Goal: Task Accomplishment & Management: Manage account settings

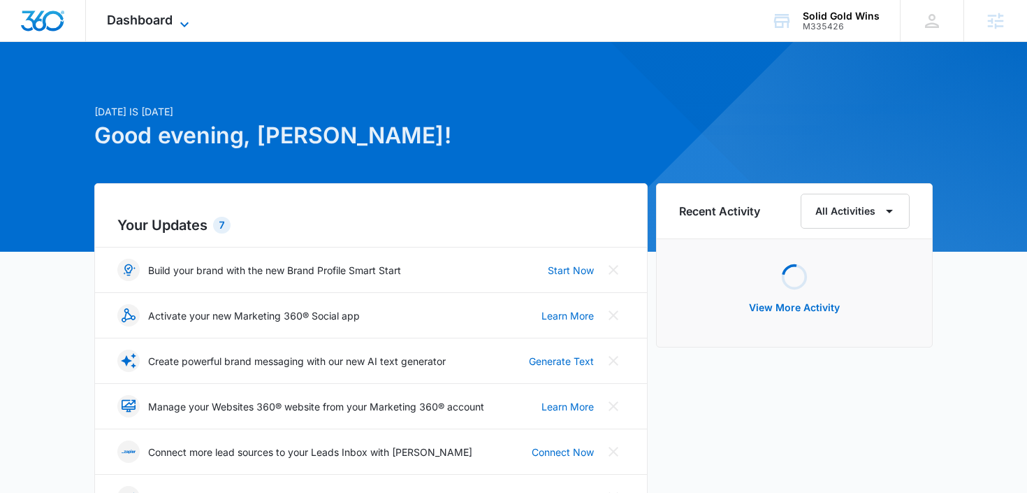
click at [133, 17] on span "Dashboard" at bounding box center [140, 20] width 66 height 15
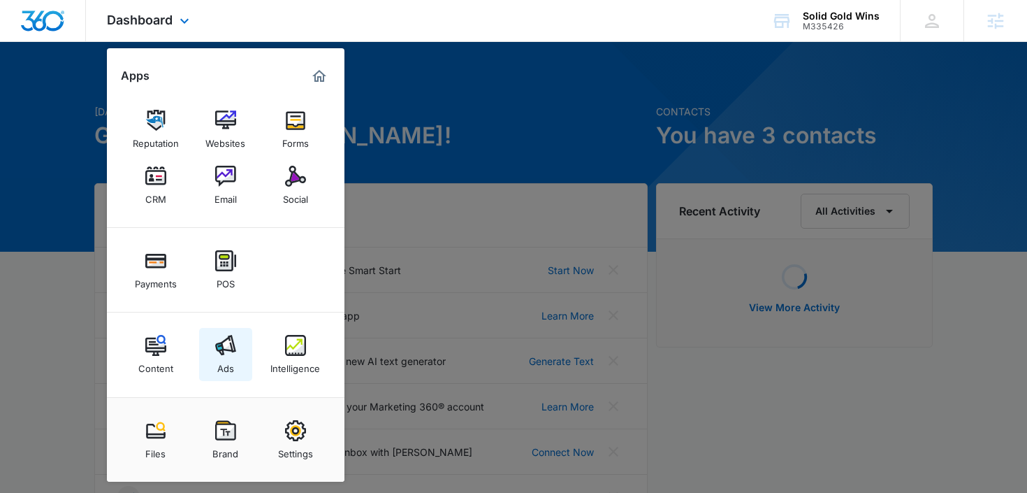
click at [219, 370] on div "Ads" at bounding box center [225, 365] width 17 height 18
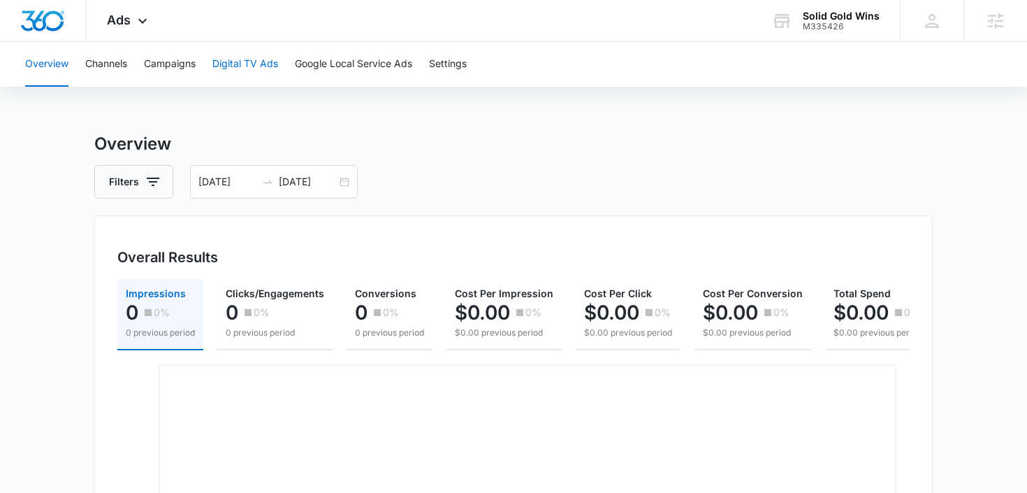
click at [265, 58] on button "Digital TV Ads" at bounding box center [245, 64] width 66 height 45
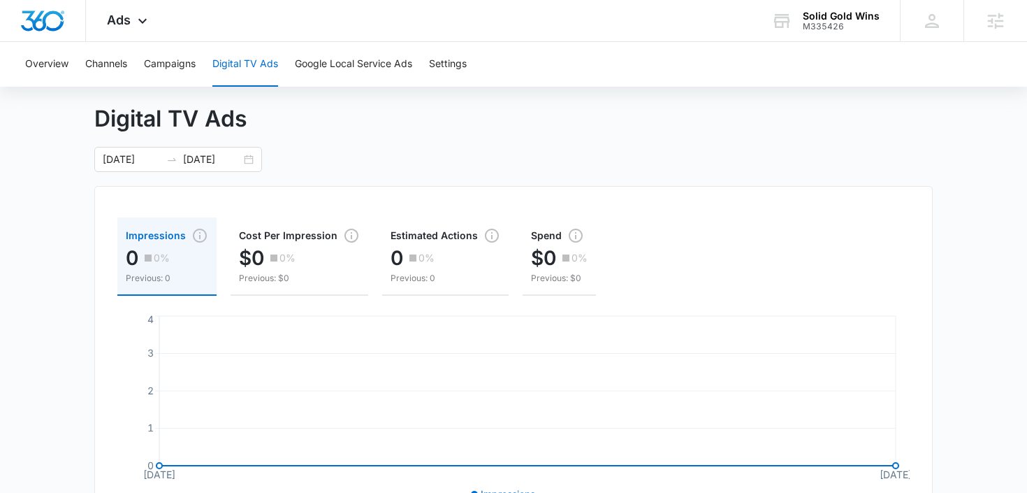
scroll to position [25, 0]
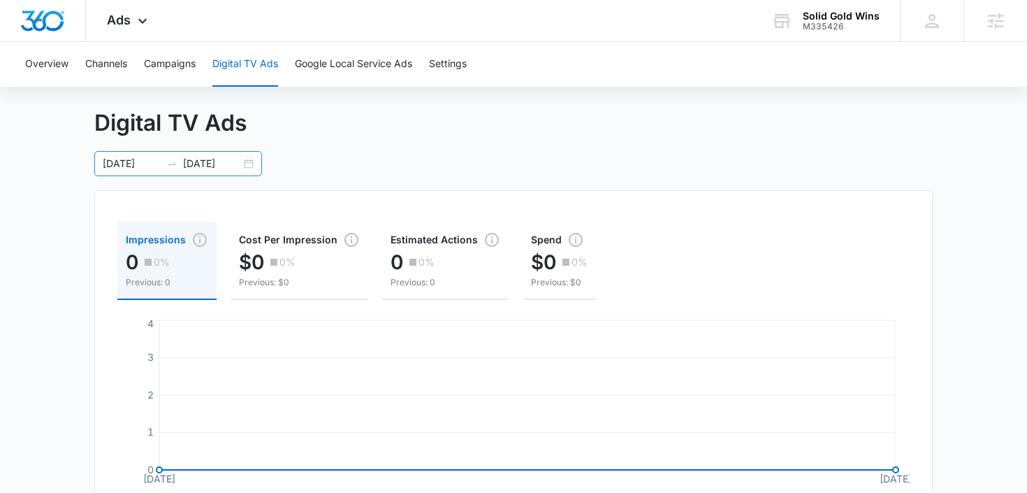
click at [247, 165] on div "09/01/2025 09/02/2025" at bounding box center [178, 163] width 168 height 25
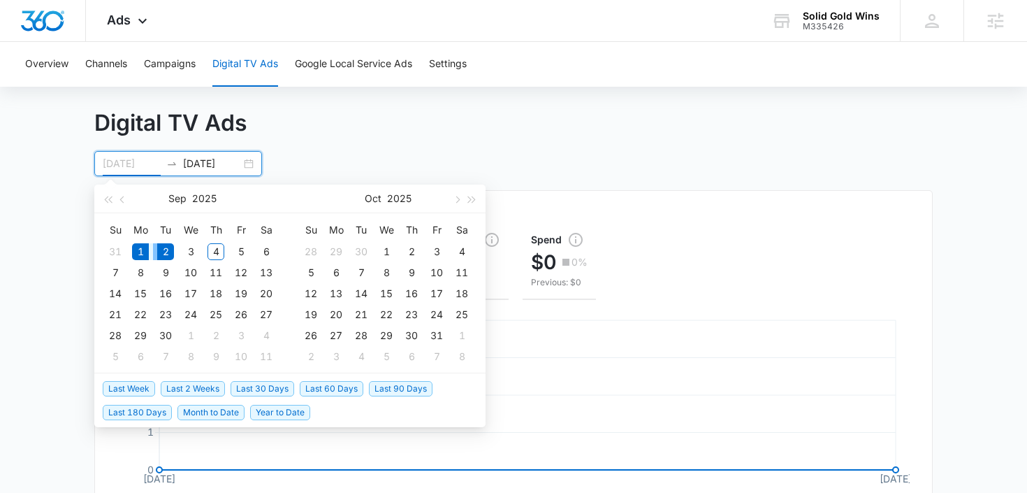
type input "[DATE]"
click at [146, 252] on div "1" at bounding box center [140, 251] width 17 height 17
type input "[DATE]"
click at [212, 252] on div "4" at bounding box center [216, 251] width 17 height 17
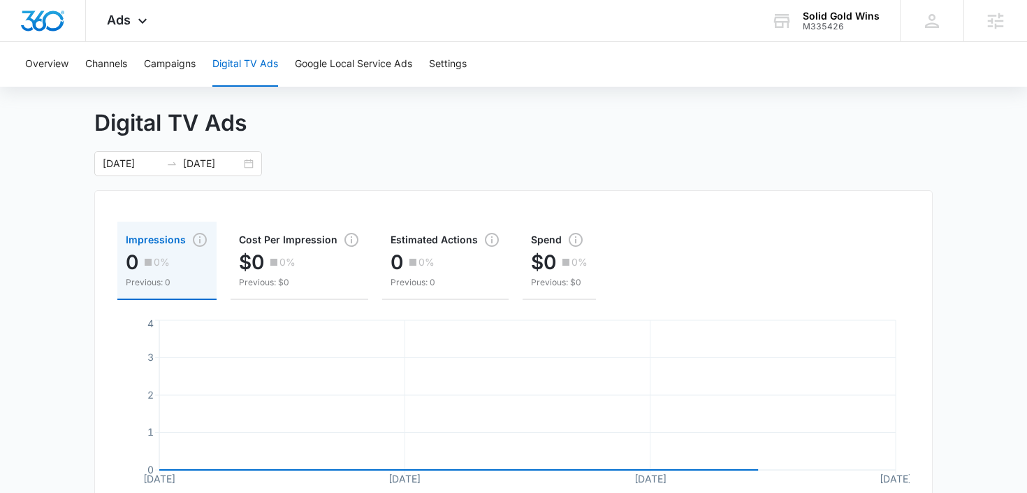
click at [961, 211] on div "Digital TV Ads 09/01/2025 09/04/2025 Impressions 0 0% Previous: 0 Cost Per Impr…" at bounding box center [513, 422] width 1027 height 633
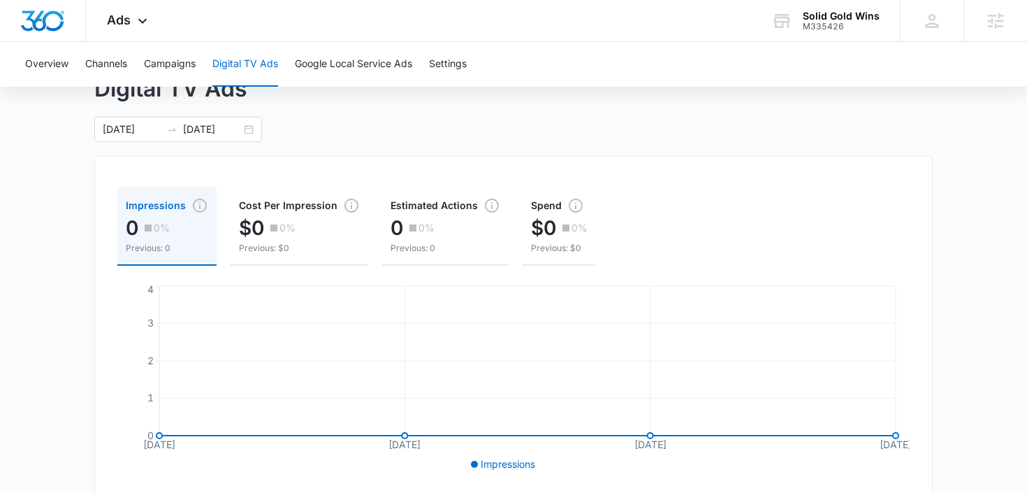
scroll to position [0, 0]
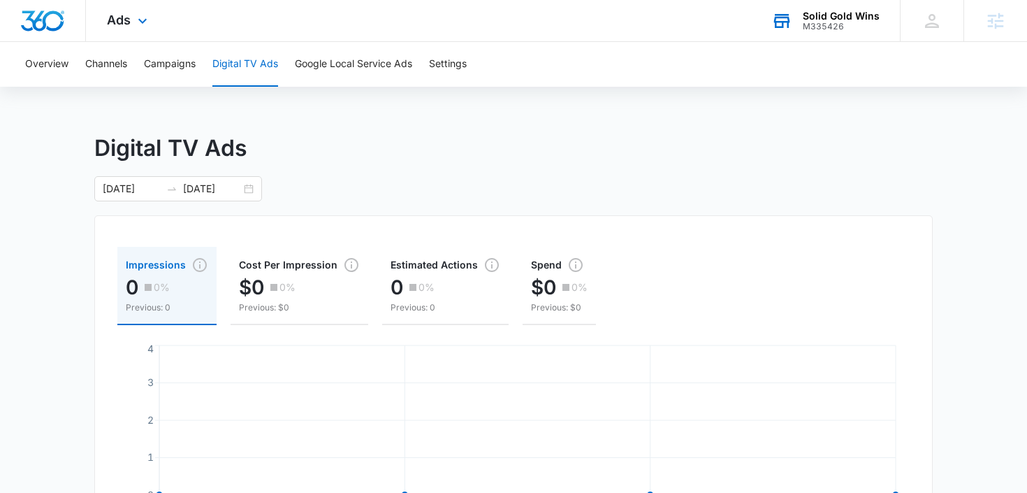
click at [813, 31] on div "M335426" at bounding box center [841, 27] width 77 height 10
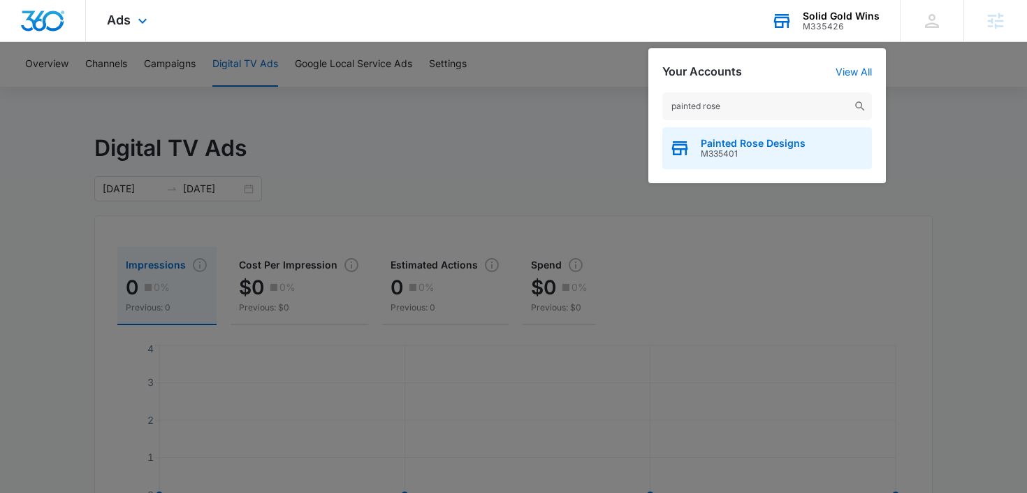
type input "painted rose"
click at [733, 143] on span "Painted Rose Designs" at bounding box center [753, 143] width 105 height 11
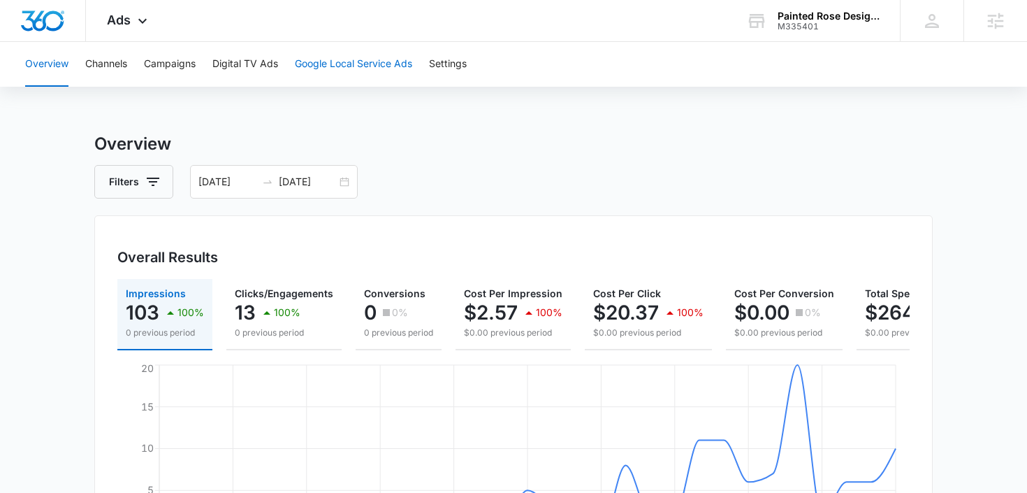
click at [384, 62] on button "Google Local Service Ads" at bounding box center [353, 64] width 117 height 45
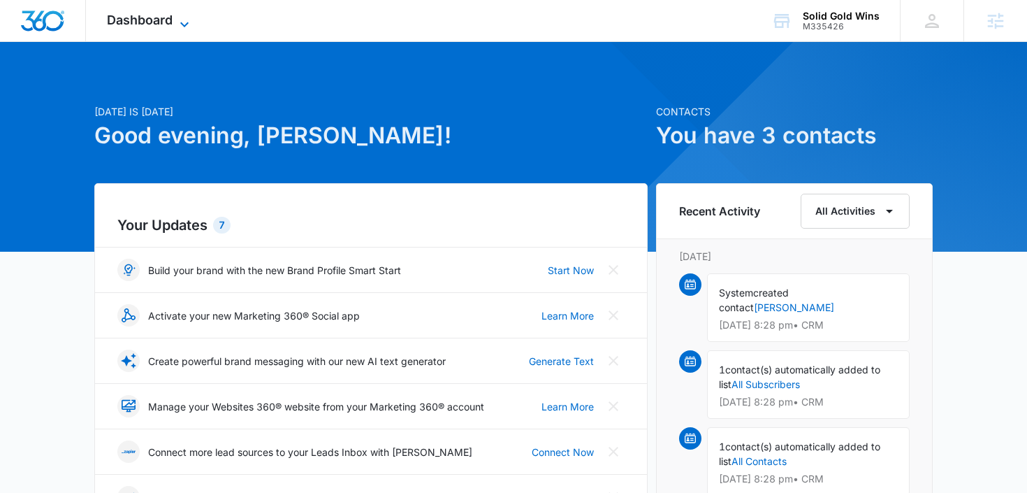
click at [184, 21] on icon at bounding box center [184, 24] width 17 height 17
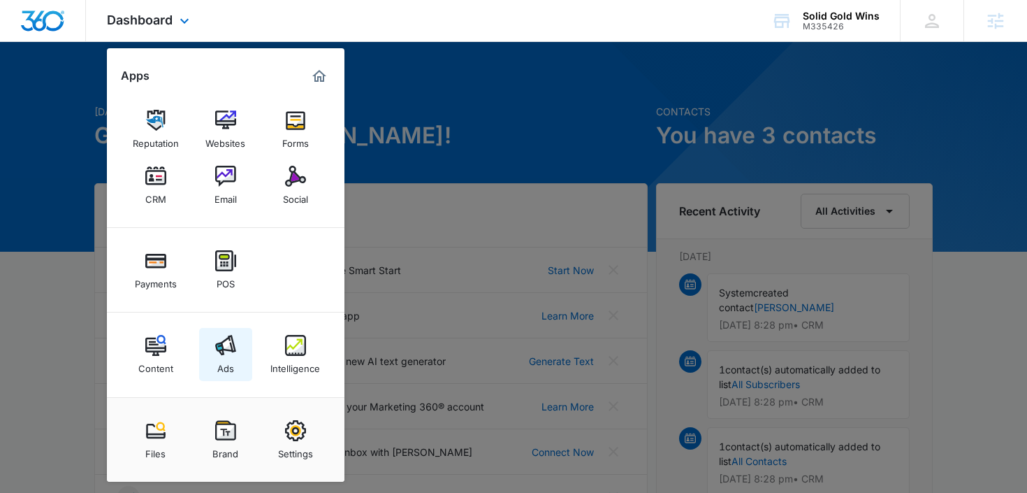
click at [233, 342] on img at bounding box center [225, 345] width 21 height 21
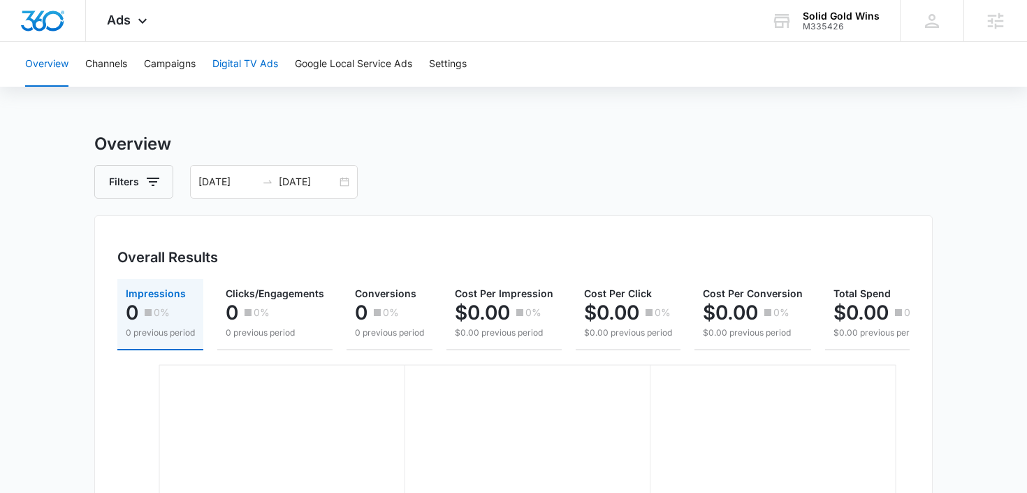
click at [255, 63] on button "Digital TV Ads" at bounding box center [245, 64] width 66 height 45
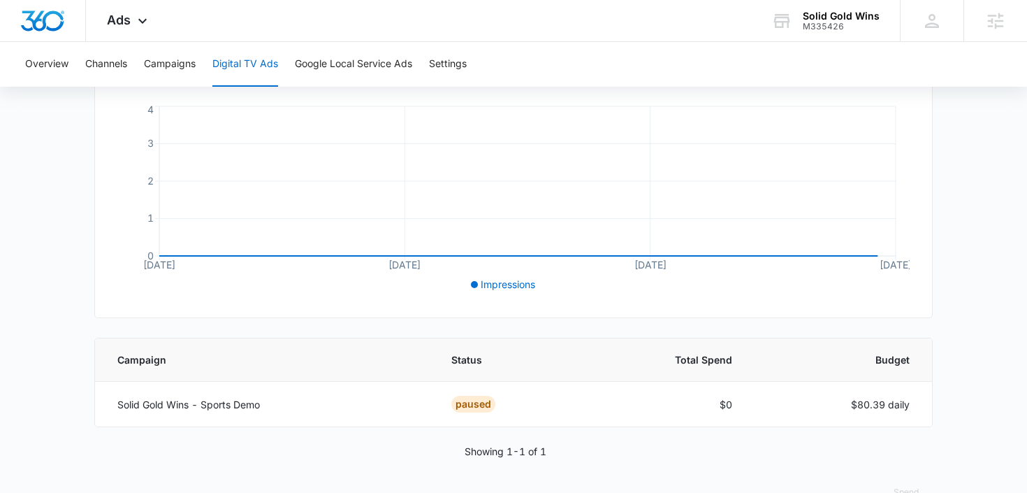
scroll to position [272, 0]
